Goal: Transaction & Acquisition: Register for event/course

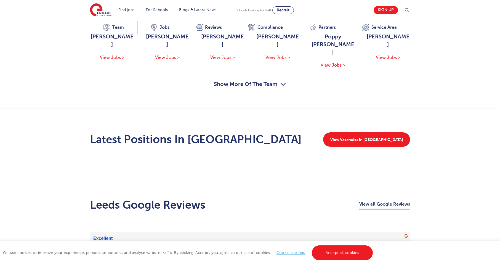
scroll to position [721, 0]
click at [387, 132] on link "View Vacancies in [GEOGRAPHIC_DATA]" at bounding box center [366, 139] width 87 height 14
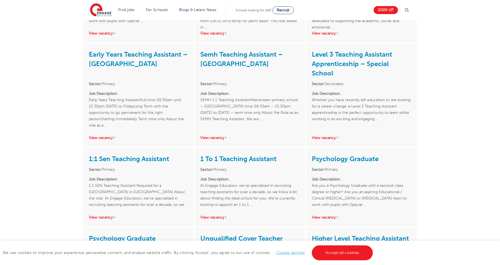
scroll to position [826, 0]
click at [384, 10] on link "Sign up" at bounding box center [386, 10] width 24 height 8
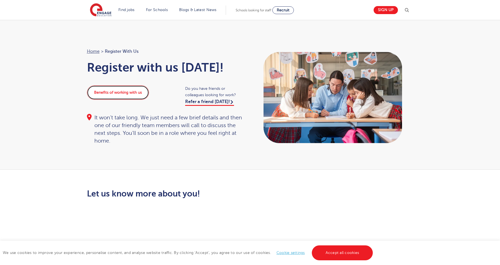
click at [107, 92] on link "Benefits of working with us" at bounding box center [118, 92] width 62 height 14
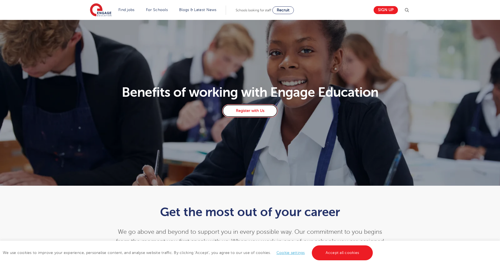
click at [266, 111] on link "Register with Us" at bounding box center [250, 110] width 56 height 13
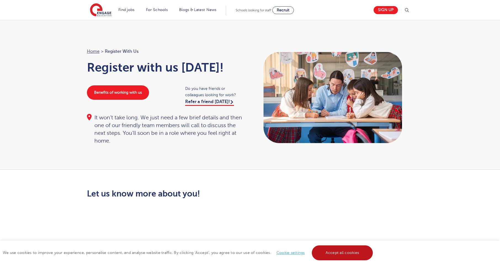
click at [335, 253] on link "Accept all cookies" at bounding box center [342, 252] width 61 height 15
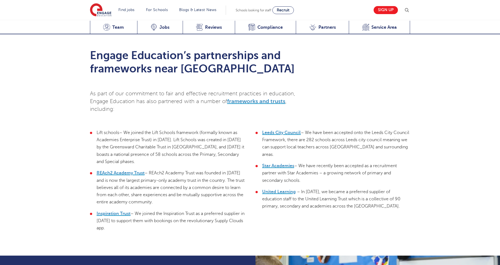
scroll to position [1222, 0]
